Goal: Task Accomplishment & Management: Use online tool/utility

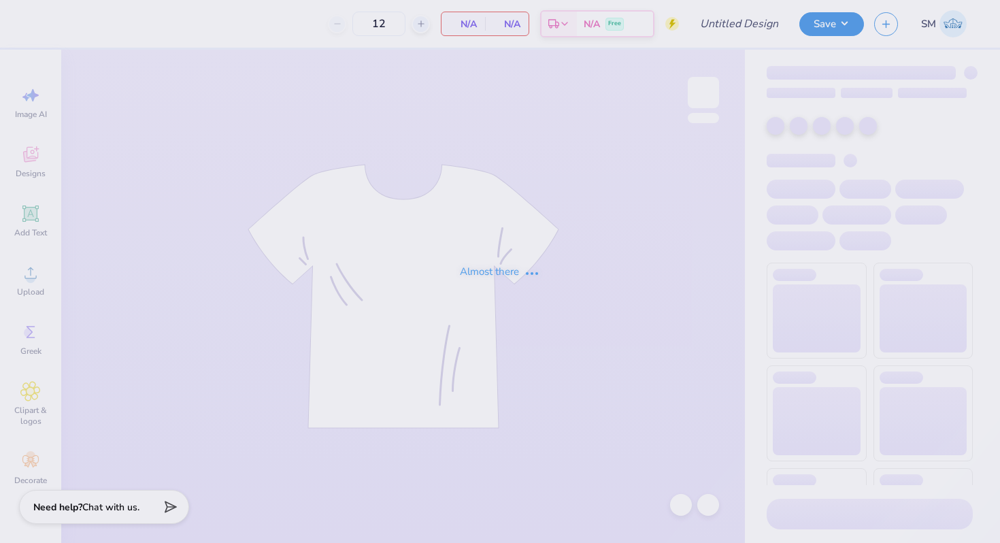
type input "AePi Philo"
type input "80"
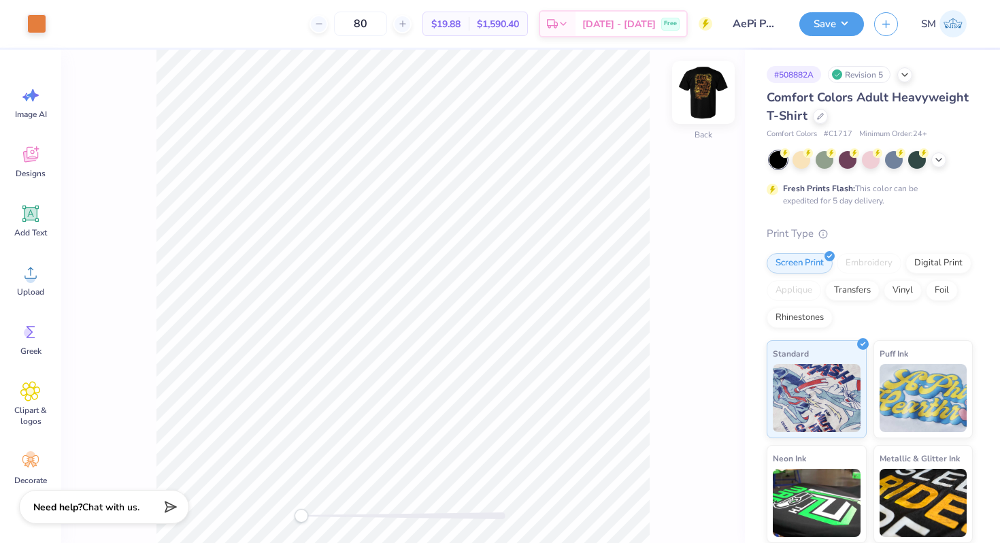
click at [698, 95] on img at bounding box center [703, 92] width 54 height 54
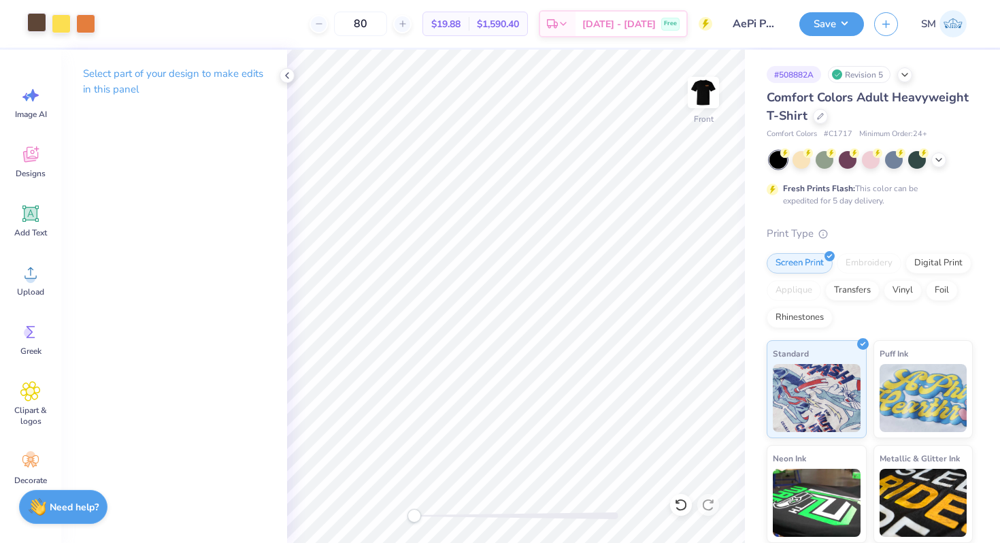
click at [39, 24] on div at bounding box center [36, 22] width 19 height 19
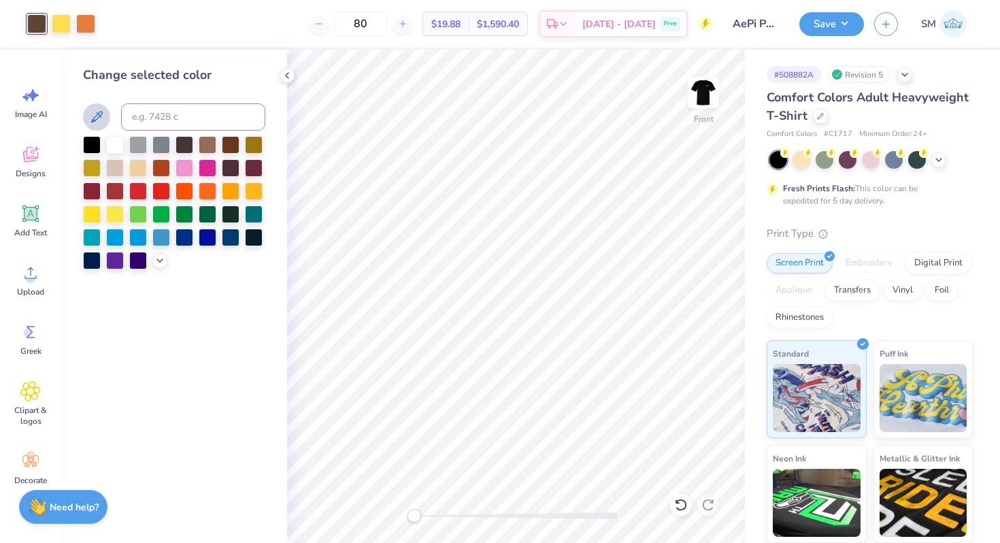
click at [92, 122] on icon at bounding box center [97, 117] width 12 height 12
click at [287, 73] on polyline at bounding box center [287, 75] width 3 height 5
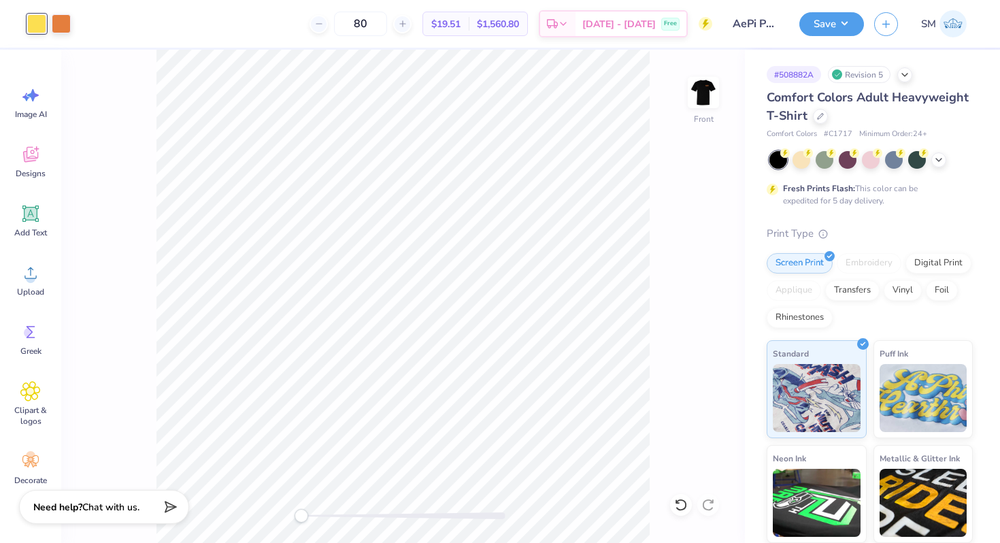
click at [686, 107] on div "Front" at bounding box center [403, 296] width 684 height 493
click at [701, 103] on img at bounding box center [703, 92] width 54 height 54
click at [817, 116] on icon at bounding box center [820, 115] width 7 height 7
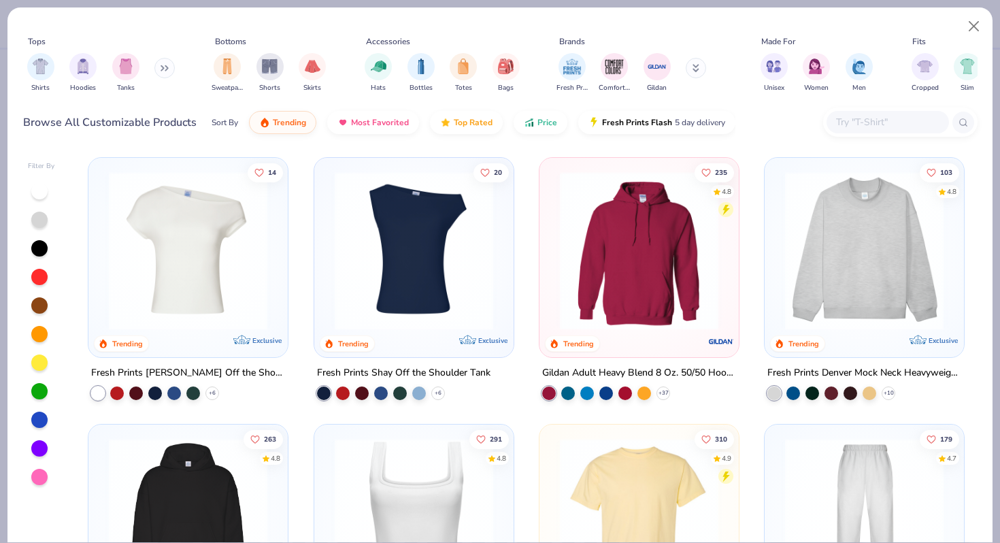
click at [846, 122] on input "text" at bounding box center [887, 122] width 105 height 16
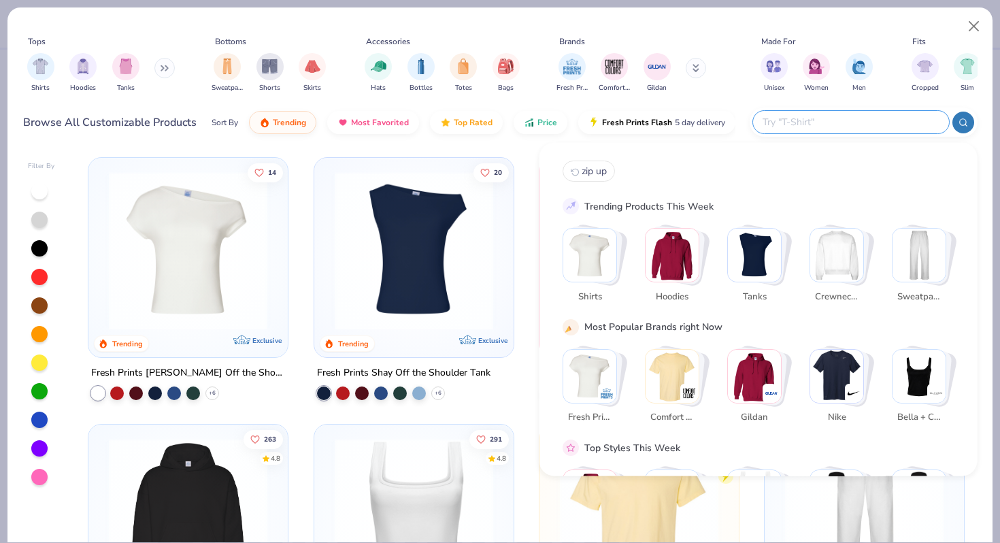
paste input "Gildan Adult Heavy Cotton T-Shir"
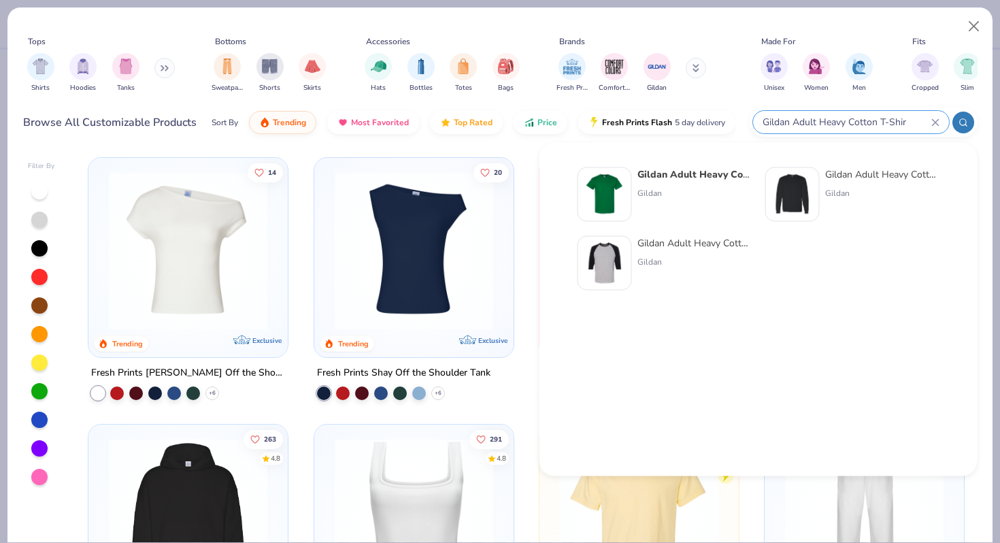
type input "Gildan Adult Heavy Cotton T-Shir"
click at [693, 175] on strong "Gildan Adult Heavy Cotton T-Shir" at bounding box center [714, 174] width 154 height 13
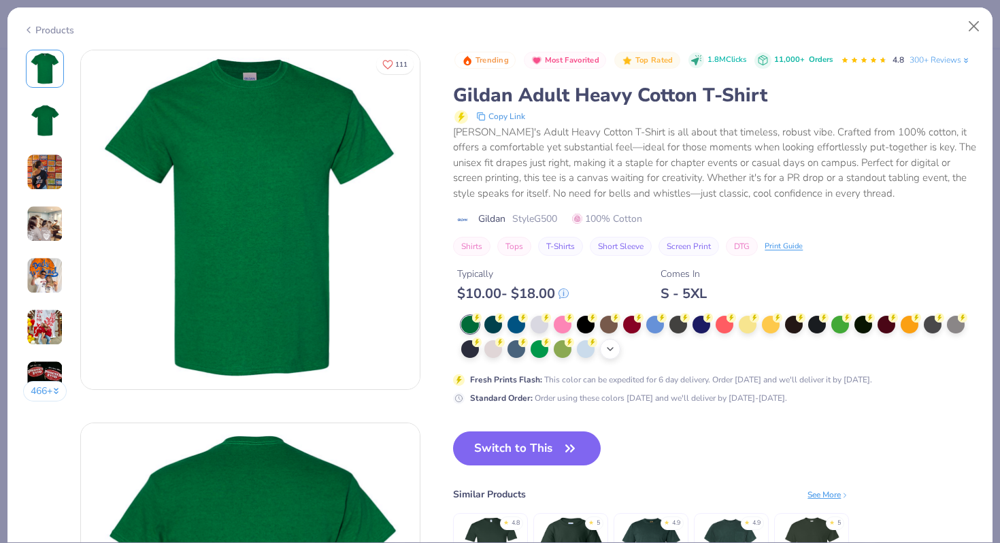
click at [610, 345] on icon at bounding box center [610, 349] width 11 height 11
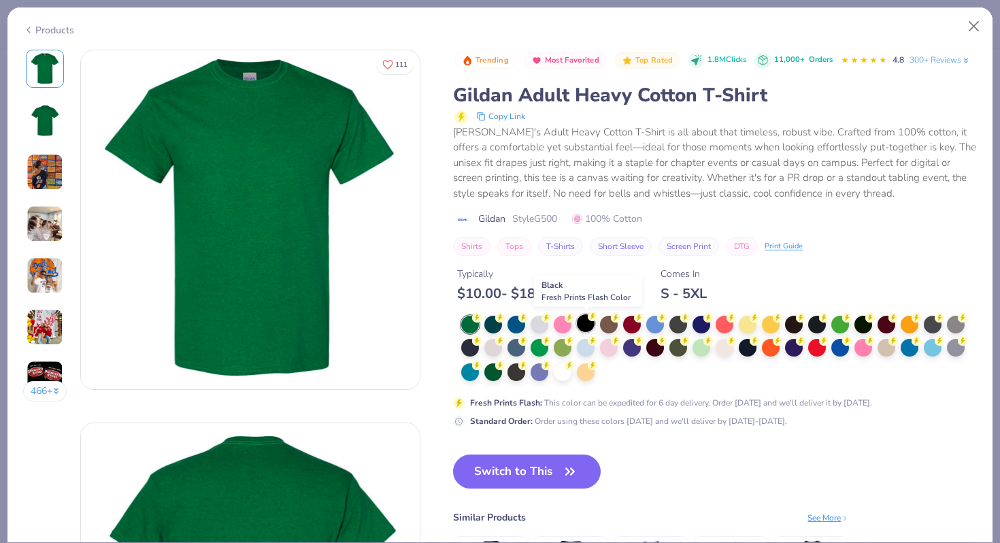
click at [586, 322] on div at bounding box center [586, 323] width 18 height 18
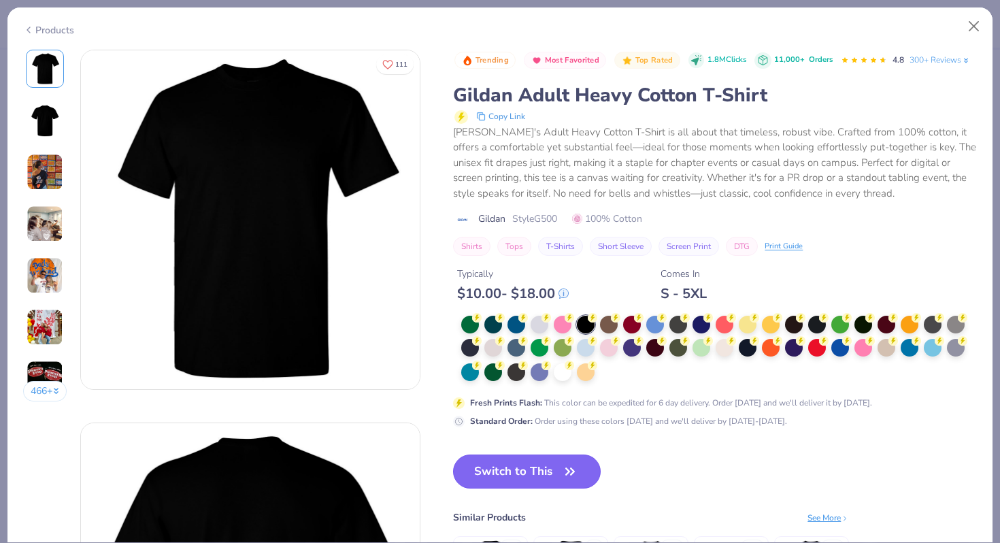
click at [527, 465] on button "Switch to This" at bounding box center [527, 471] width 148 height 34
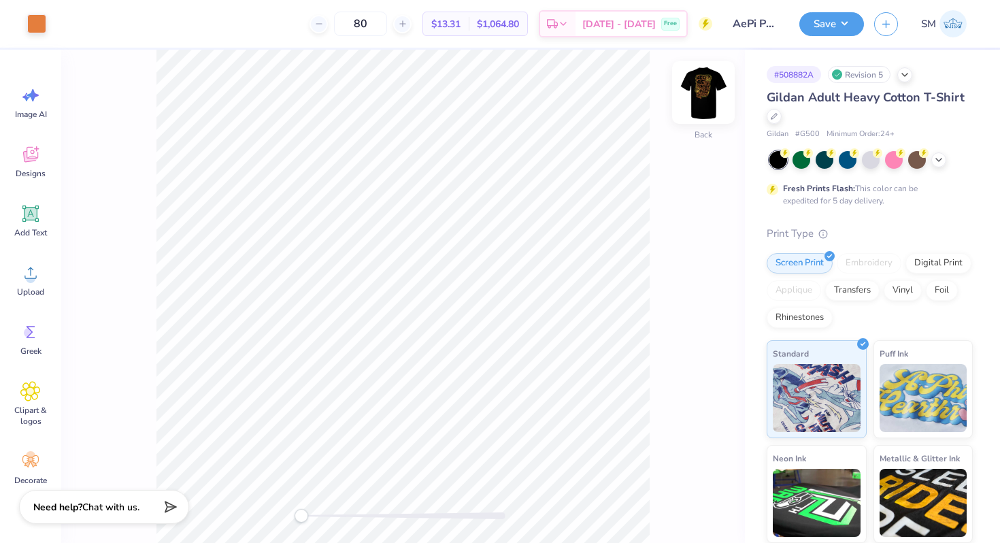
click at [711, 96] on img at bounding box center [703, 92] width 54 height 54
click at [711, 96] on img at bounding box center [703, 92] width 27 height 27
click at [827, 23] on button "Save" at bounding box center [831, 22] width 65 height 24
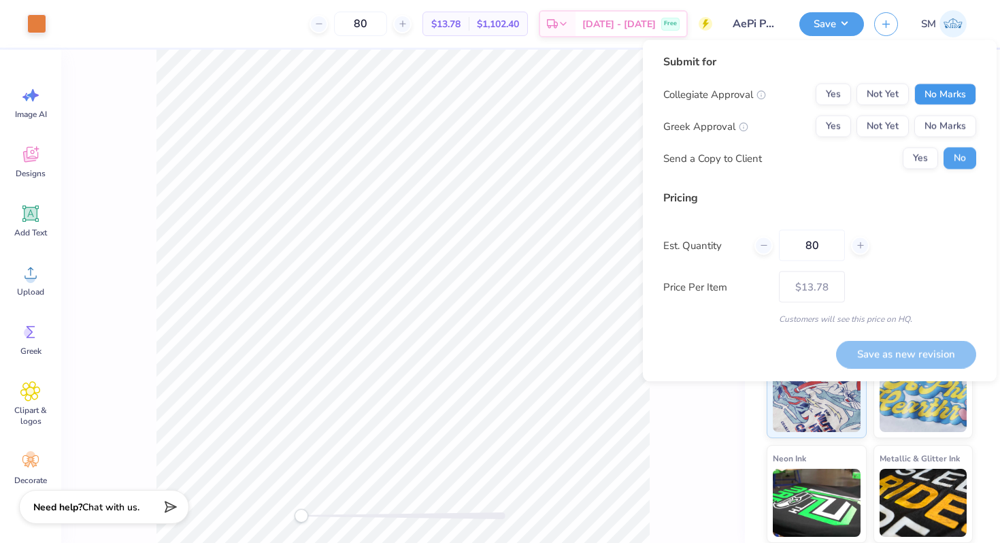
click at [949, 97] on button "No Marks" at bounding box center [945, 95] width 62 height 22
click at [896, 128] on button "Not Yet" at bounding box center [883, 127] width 52 height 22
click at [857, 348] on button "Save as new revision" at bounding box center [906, 354] width 140 height 28
type input "$13.78"
